Goal: Check status: Check status

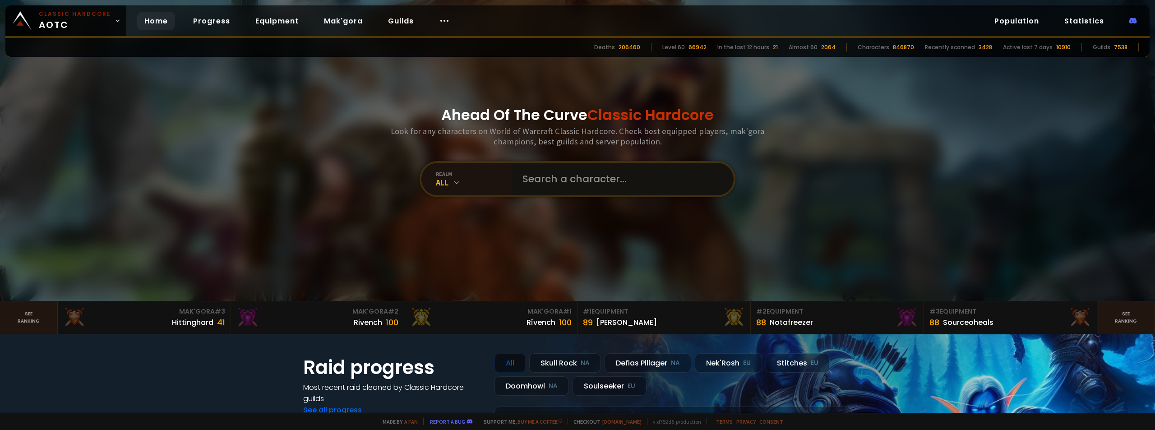
click at [575, 186] on input "text" at bounding box center [620, 179] width 206 height 32
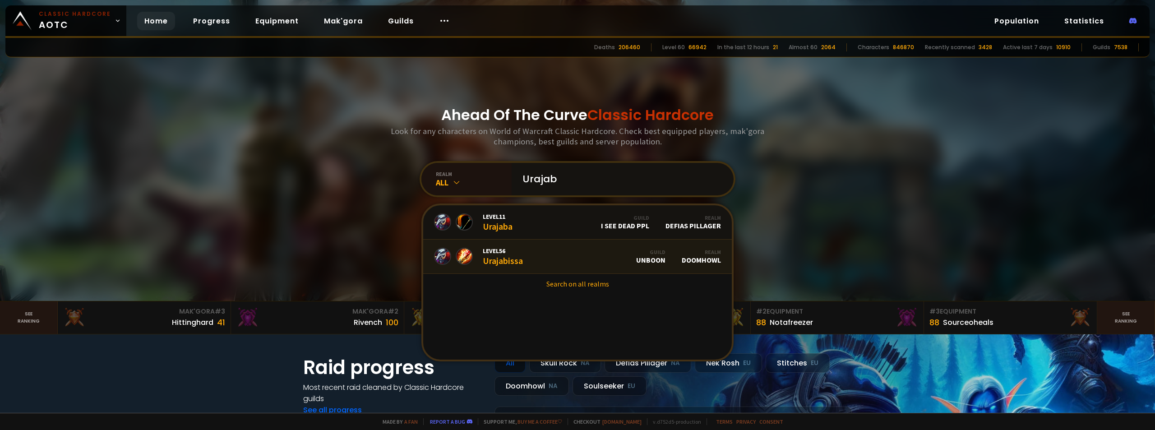
type input "Urajab"
click at [544, 262] on link "Level 56 Urajabissa Guild Unboon Realm Doomhowl" at bounding box center [577, 257] width 309 height 34
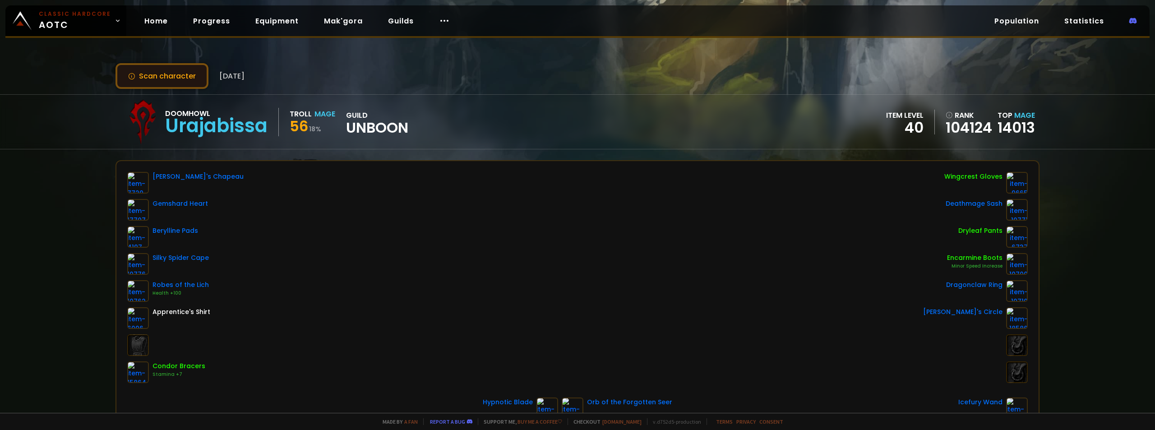
click at [168, 81] on button "Scan character" at bounding box center [161, 76] width 93 height 26
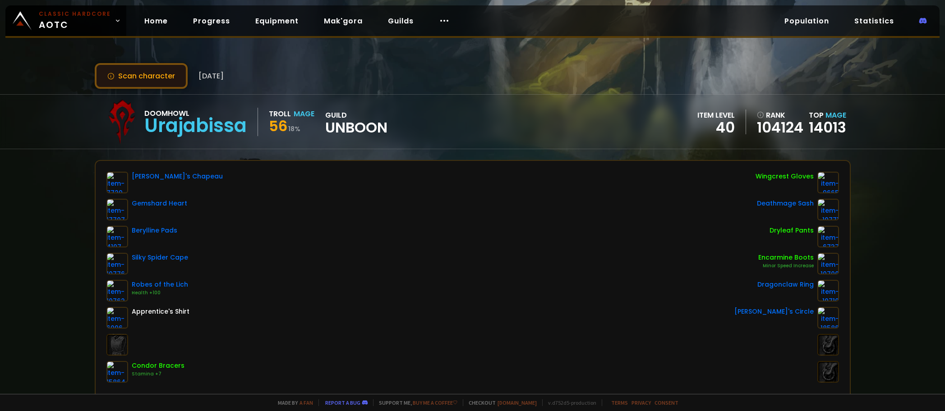
click at [147, 75] on button "Scan character" at bounding box center [141, 76] width 93 height 26
click at [147, 22] on link "Home" at bounding box center [156, 21] width 38 height 18
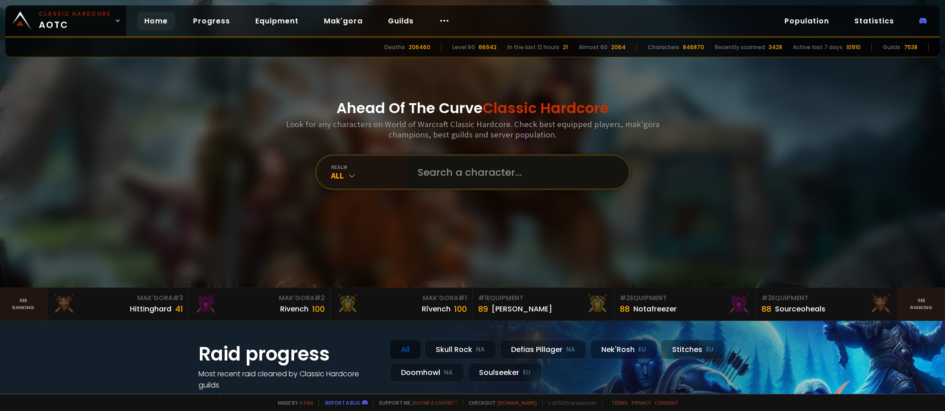
click at [449, 168] on input "text" at bounding box center [515, 172] width 206 height 32
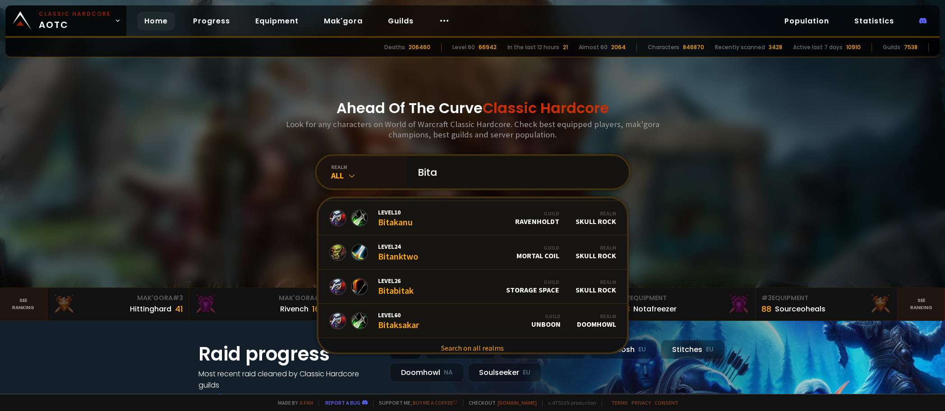
scroll to position [551, 0]
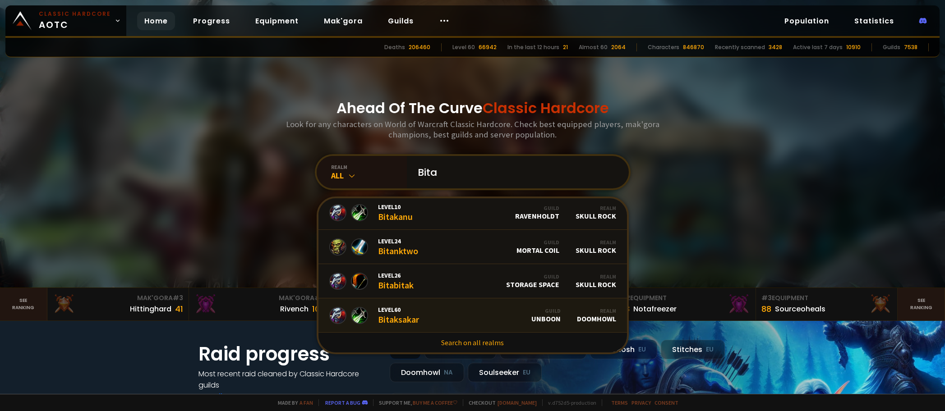
type input "Bita"
click at [420, 319] on link "Level 60 Bitaksakar Guild Unboon Realm Doomhowl" at bounding box center [473, 316] width 309 height 34
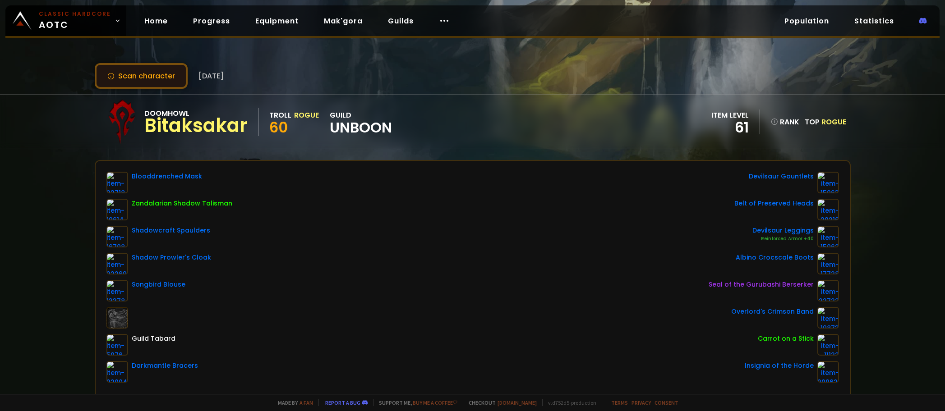
click at [146, 76] on button "Scan character" at bounding box center [141, 76] width 93 height 26
click at [142, 83] on button "Scan character" at bounding box center [141, 76] width 93 height 26
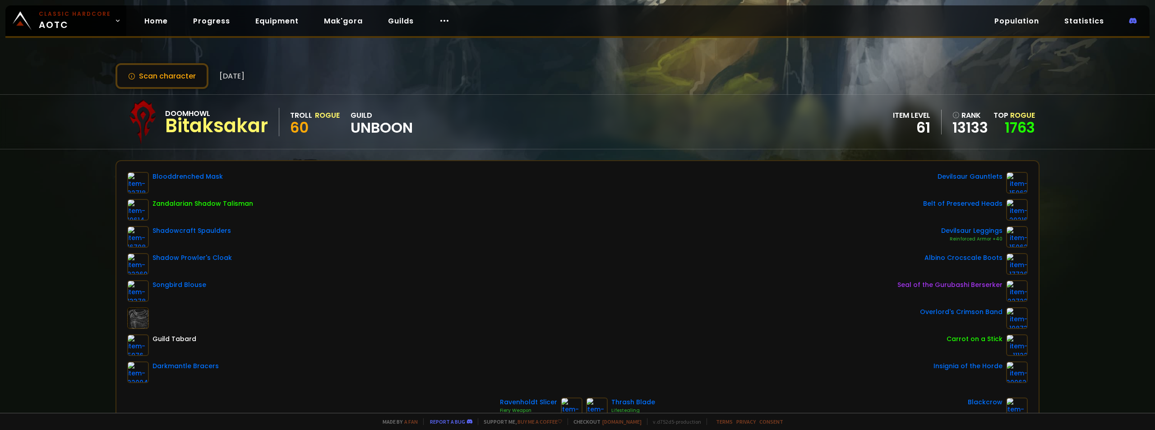
drag, startPoint x: 175, startPoint y: 102, endPoint x: 175, endPoint y: 91, distance: 10.8
click at [175, 101] on div "Doomhowl Bitaksakar Troll Rogue 60 guild Unboon" at bounding box center [266, 121] width 293 height 45
click at [174, 86] on button "Scan character" at bounding box center [161, 76] width 93 height 26
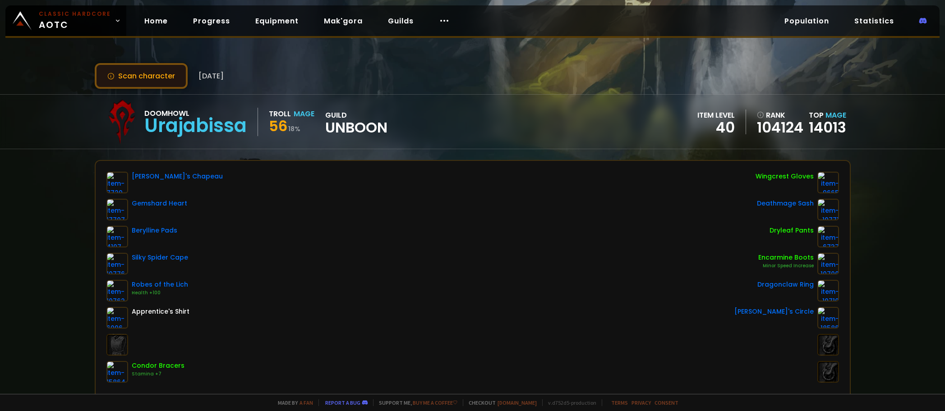
click at [152, 74] on button "Scan character" at bounding box center [141, 76] width 93 height 26
click at [139, 67] on button "Scan character" at bounding box center [141, 76] width 93 height 26
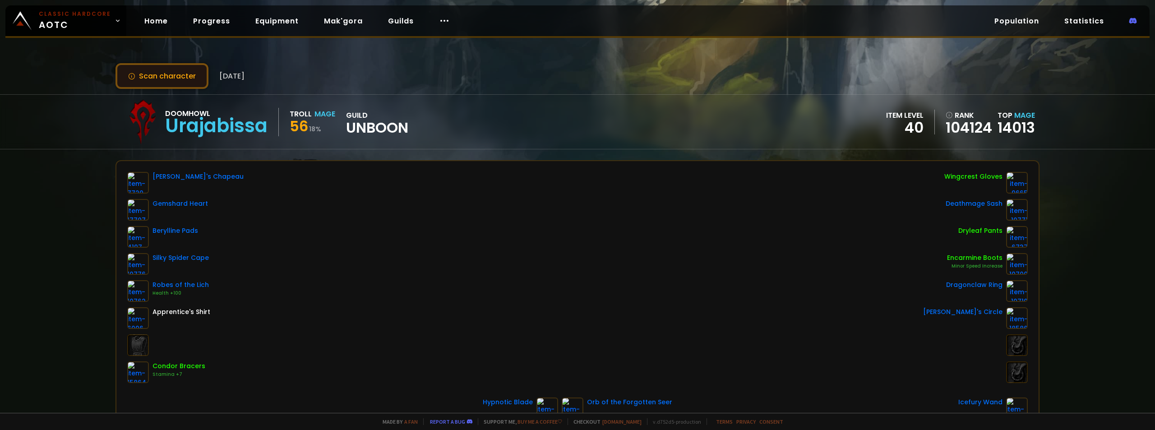
click at [169, 78] on button "Scan character" at bounding box center [161, 76] width 93 height 26
click at [157, 73] on button "Scan character" at bounding box center [161, 76] width 93 height 26
